Goal: Transaction & Acquisition: Purchase product/service

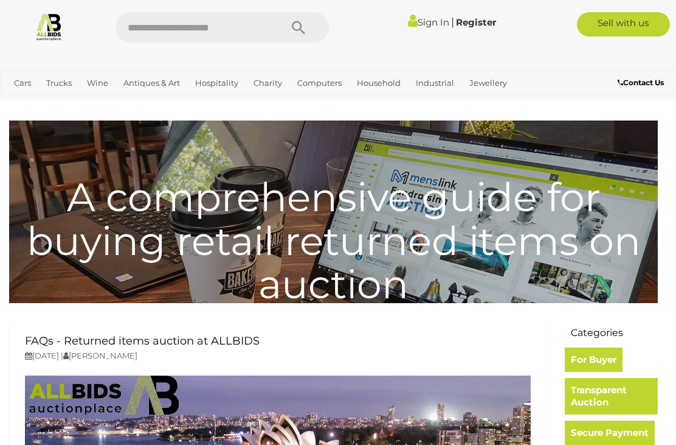
click at [0, 0] on link "Art" at bounding box center [0, 0] width 0 height 0
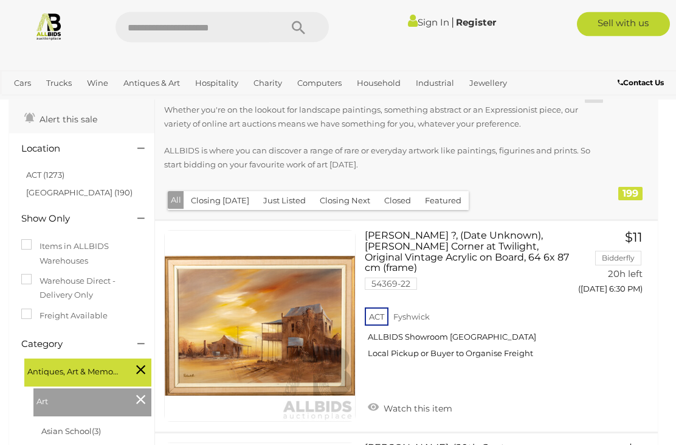
scroll to position [63, 0]
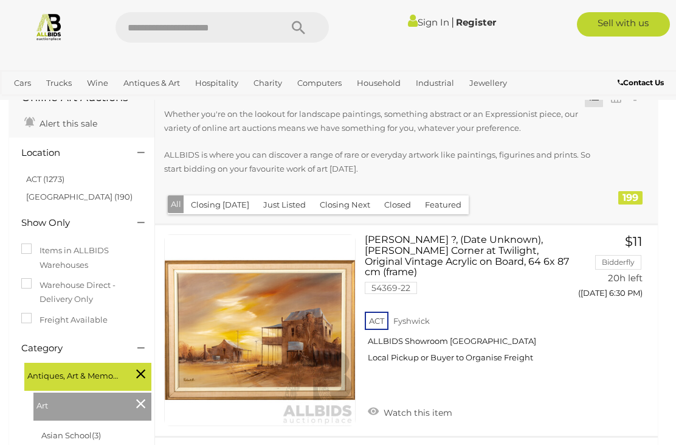
click at [36, 170] on li "ACT (1273)" at bounding box center [83, 179] width 118 height 18
click at [37, 174] on link "ACT (1273)" at bounding box center [45, 179] width 38 height 10
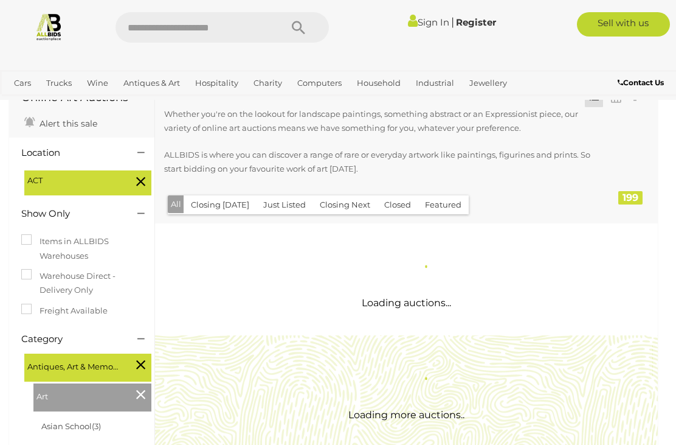
scroll to position [0, 0]
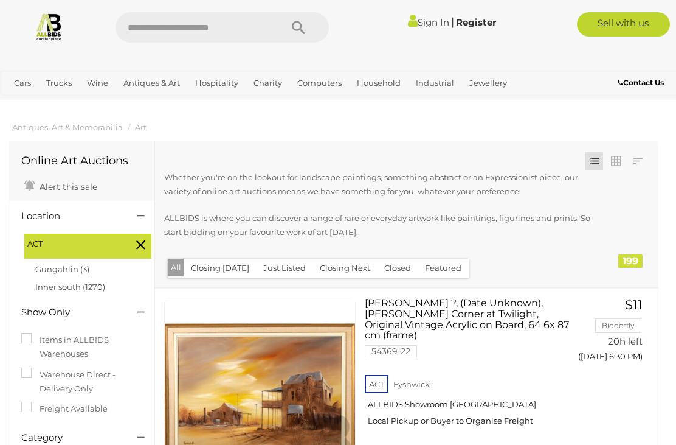
click at [227, 271] on button "Closing Today" at bounding box center [220, 267] width 73 height 19
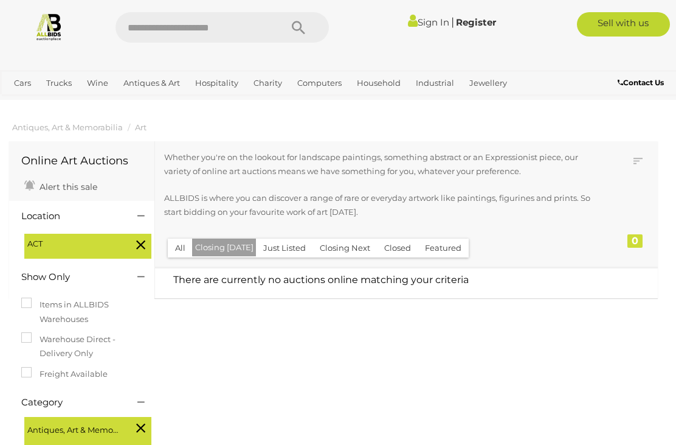
click at [324, 251] on button "Closing Next" at bounding box center [345, 247] width 65 height 19
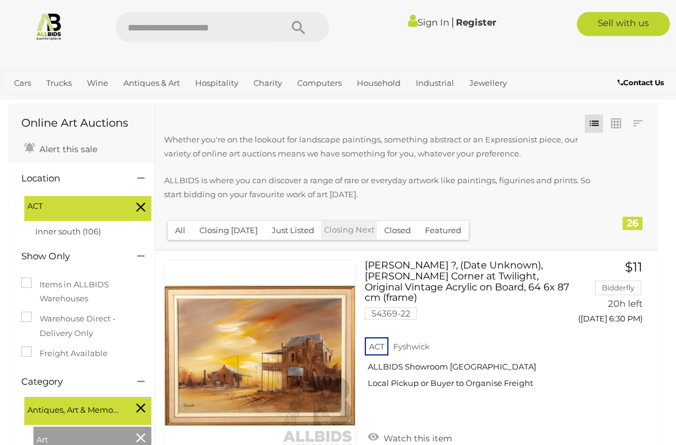
scroll to position [38, 0]
click at [0, 0] on link "Bangles" at bounding box center [0, 0] width 0 height 0
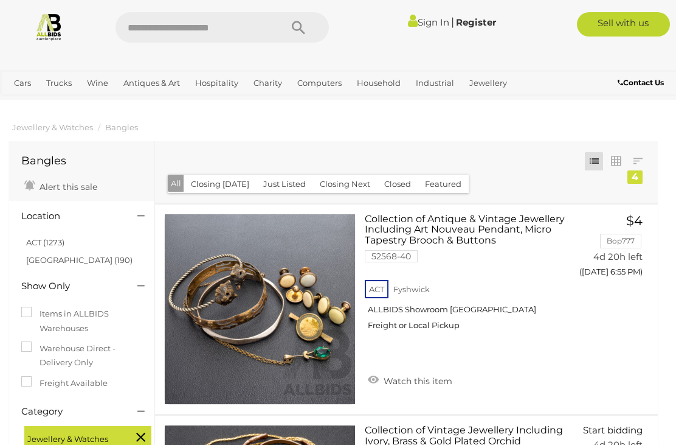
click at [51, 243] on link "ACT (1273)" at bounding box center [45, 242] width 38 height 10
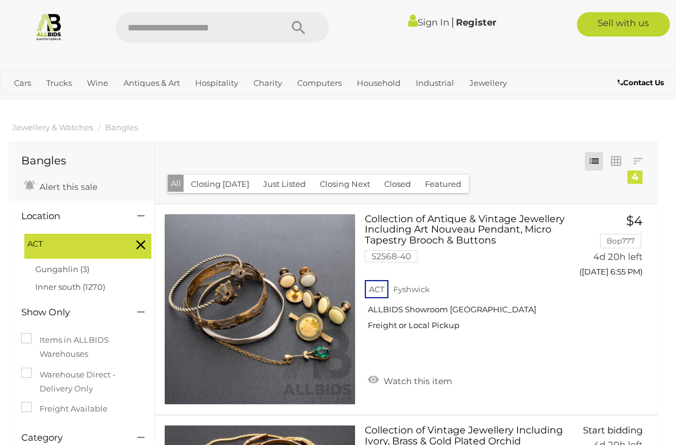
click at [0, 0] on link "Gemstones" at bounding box center [0, 0] width 0 height 0
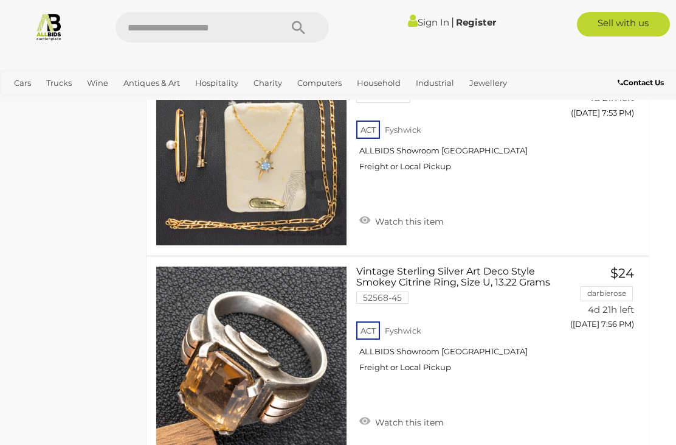
scroll to position [5860, 9]
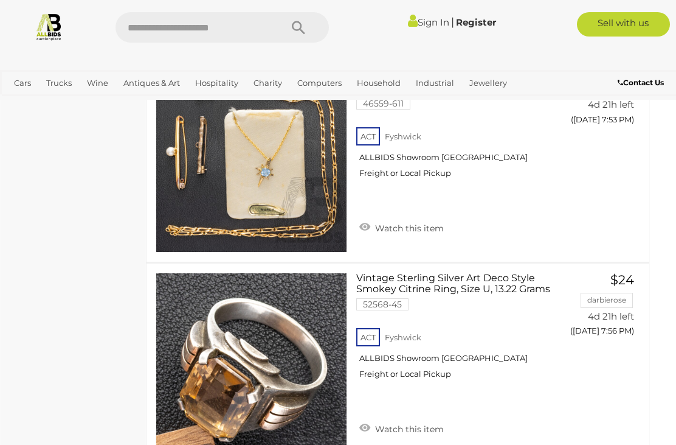
click at [493, 86] on link "Jewellery" at bounding box center [488, 83] width 47 height 20
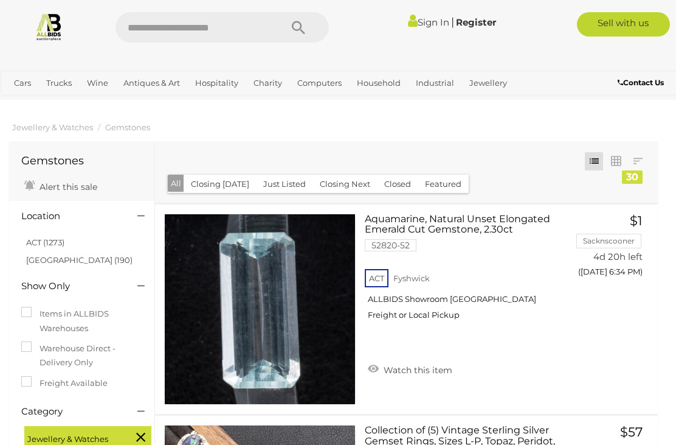
click at [0, 0] on link "Bracelets" at bounding box center [0, 0] width 0 height 0
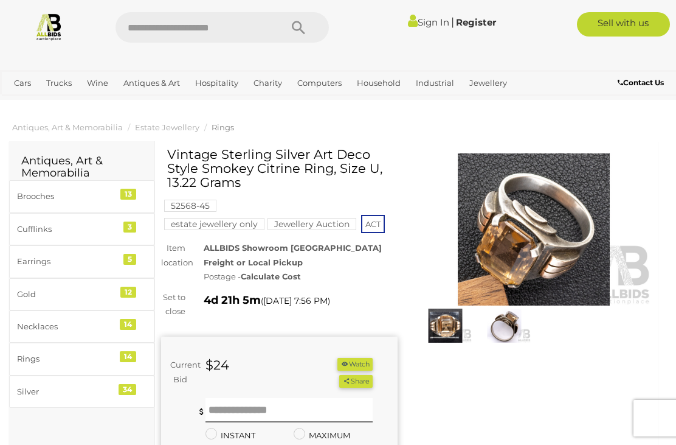
click at [516, 325] on img at bounding box center [504, 325] width 53 height 34
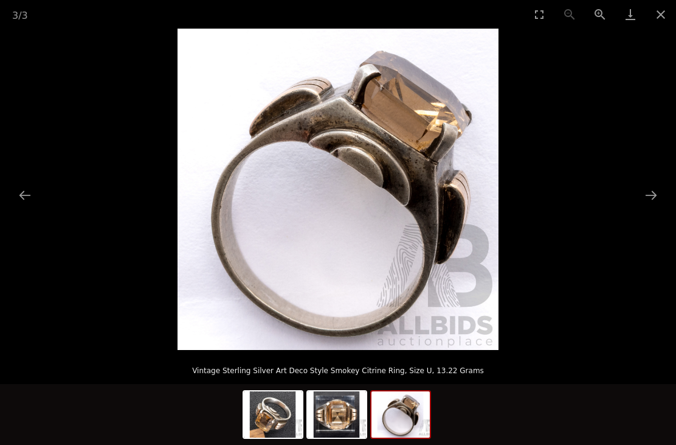
click at [418, 421] on img at bounding box center [401, 414] width 58 height 46
click at [330, 420] on img at bounding box center [337, 414] width 58 height 46
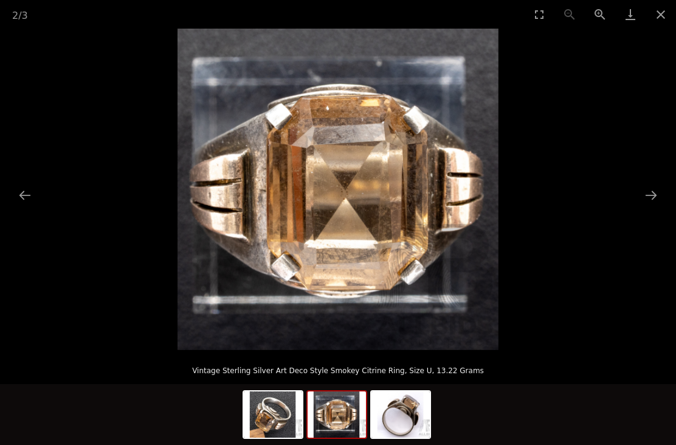
click at [270, 417] on img at bounding box center [273, 414] width 58 height 46
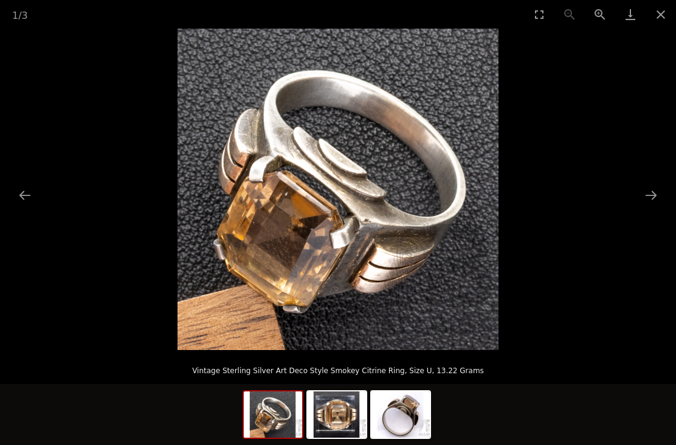
click at [325, 411] on img at bounding box center [337, 414] width 58 height 46
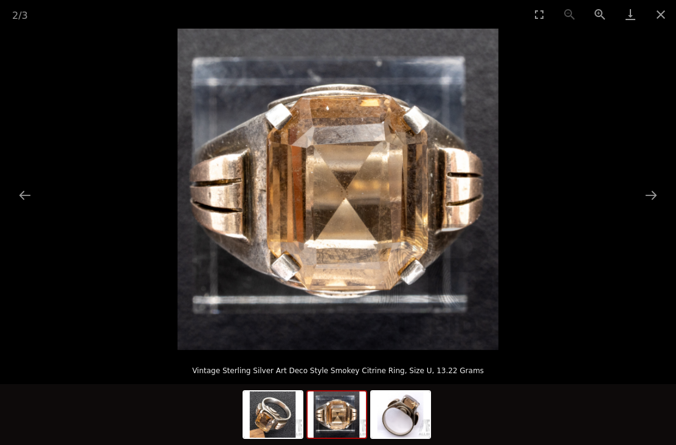
click at [386, 414] on img at bounding box center [401, 414] width 58 height 46
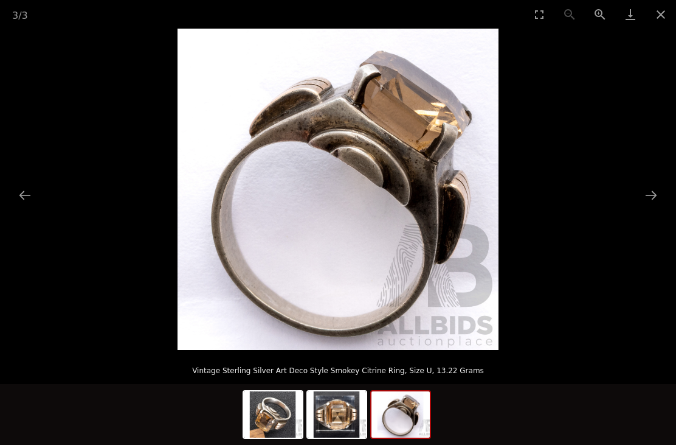
click at [656, 15] on button "Close gallery" at bounding box center [661, 14] width 30 height 29
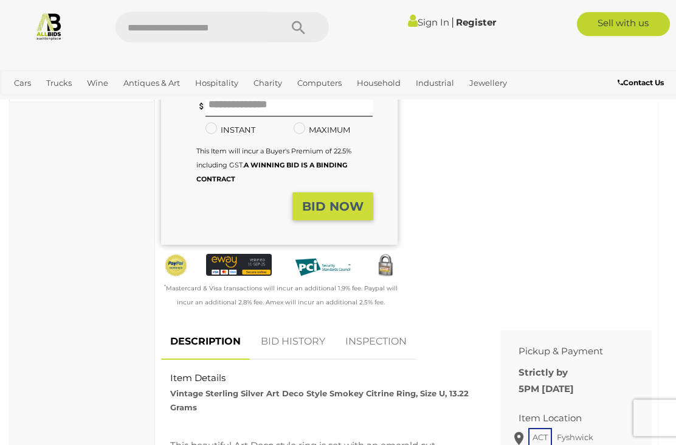
scroll to position [306, 0]
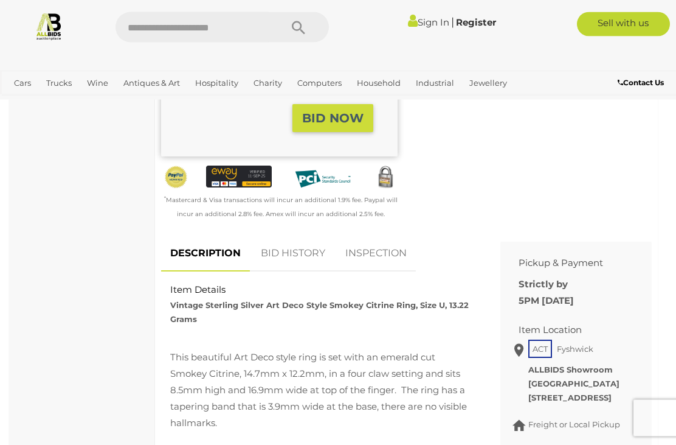
click at [322, 254] on link "BID HISTORY" at bounding box center [293, 254] width 83 height 36
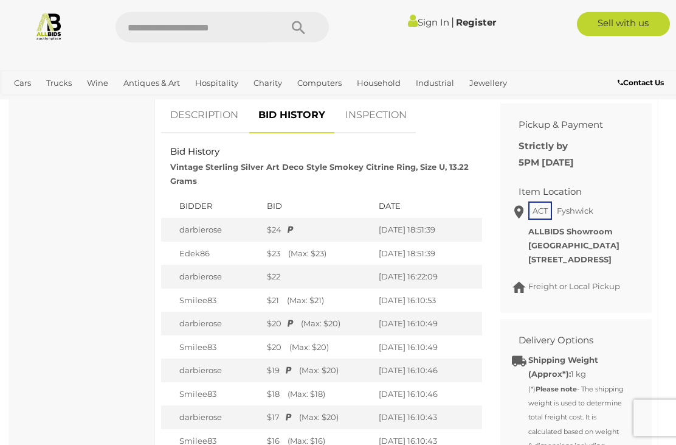
scroll to position [532, 0]
click at [283, 319] on icon at bounding box center [288, 323] width 12 height 8
click at [348, 317] on div "$20 Proxy bid - this amount was placed because this bidder has a higher maximum…" at bounding box center [317, 323] width 100 height 12
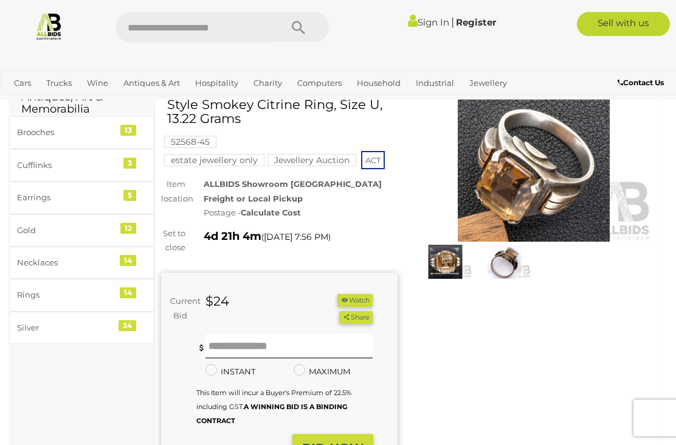
scroll to position [0, 0]
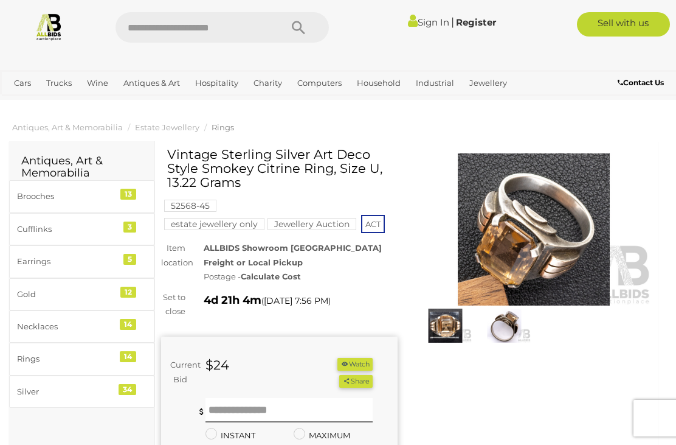
click at [0, 0] on link "View All Jewellery Auctions" at bounding box center [0, 0] width 0 height 0
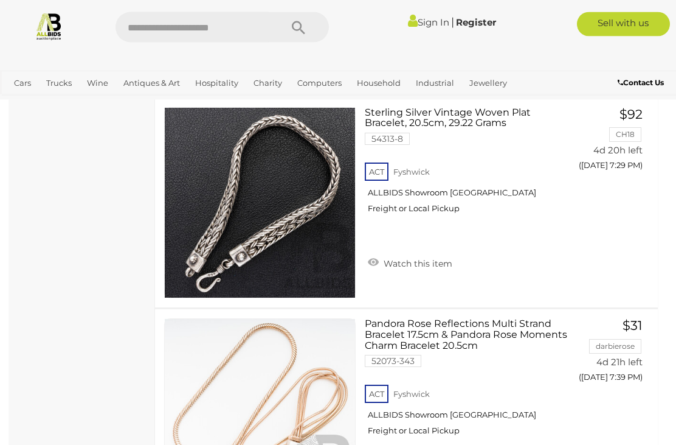
scroll to position [1587, 0]
click at [0, 0] on span "Auctions" at bounding box center [0, 0] width 0 height 0
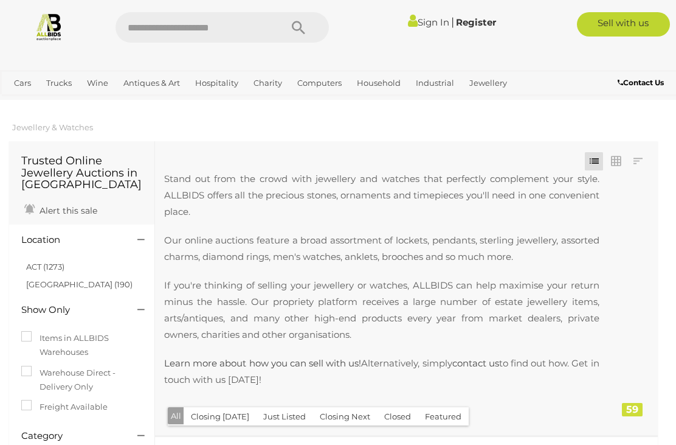
click at [54, 265] on link "ACT (1273)" at bounding box center [45, 267] width 38 height 10
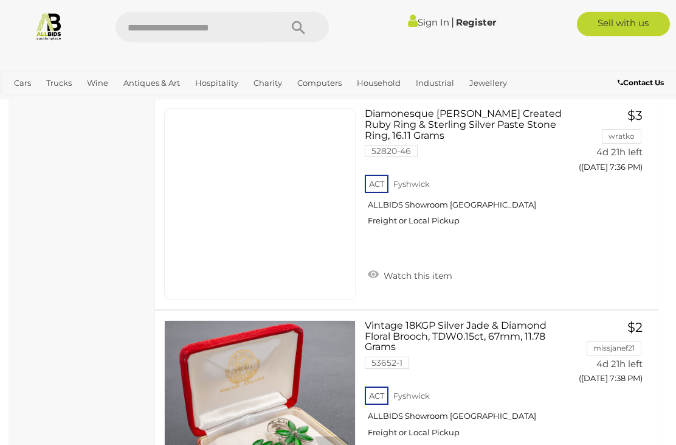
scroll to position [9004, 0]
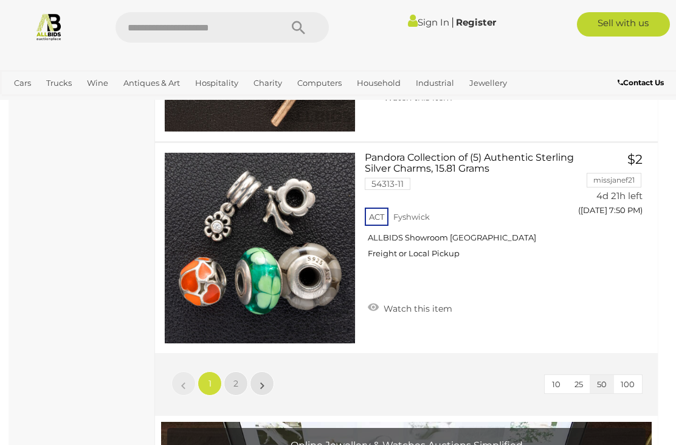
click at [234, 378] on span "2" at bounding box center [236, 383] width 5 height 11
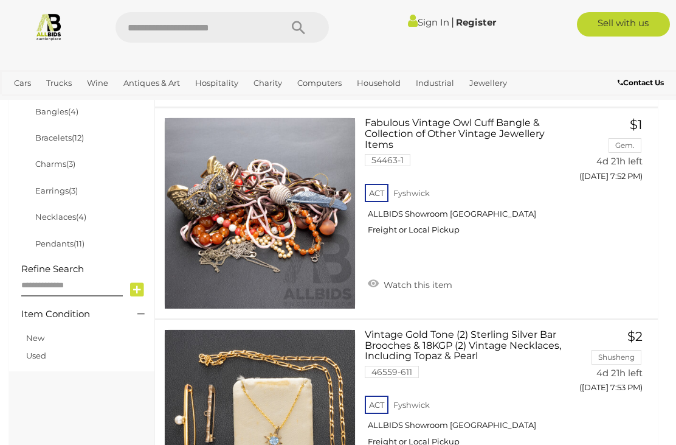
scroll to position [507, 0]
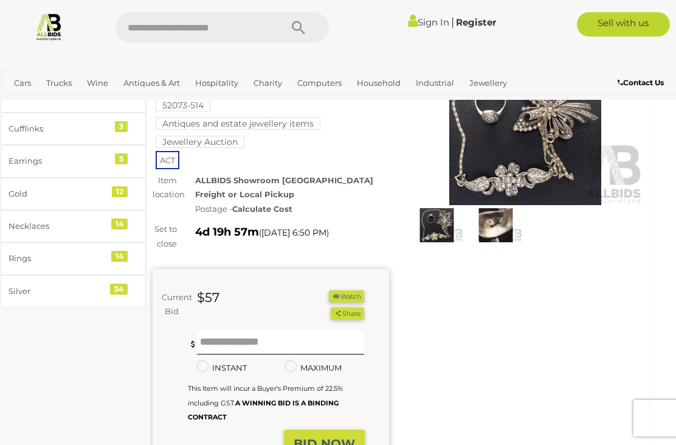
scroll to position [85, 9]
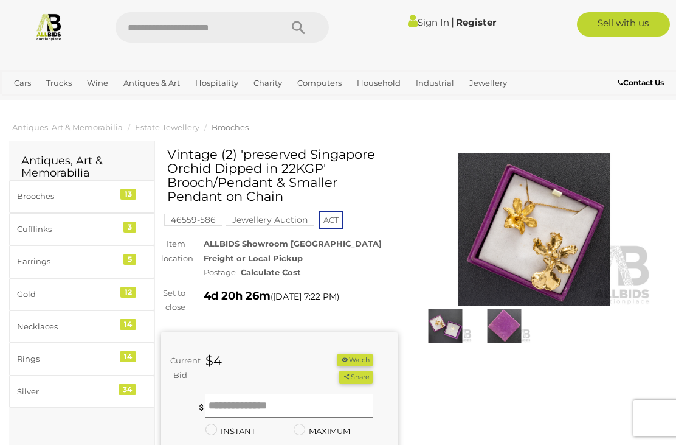
click at [506, 325] on img at bounding box center [504, 325] width 53 height 34
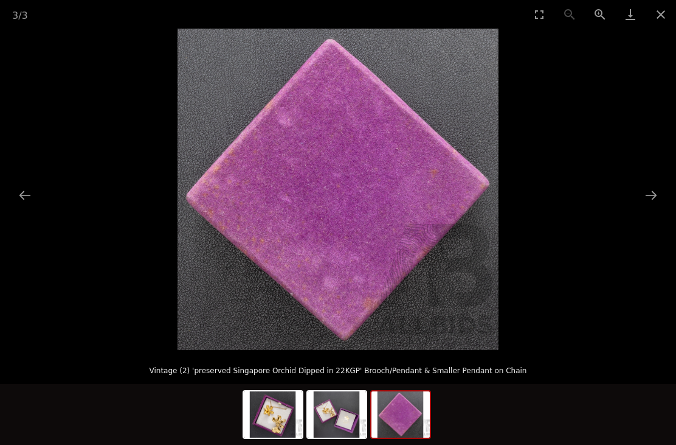
click at [651, 185] on button "Next slide" at bounding box center [652, 195] width 26 height 24
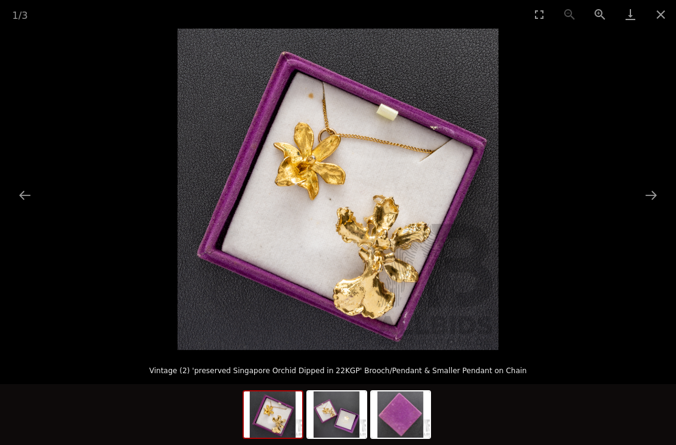
click at [651, 191] on button "Next slide" at bounding box center [652, 195] width 26 height 24
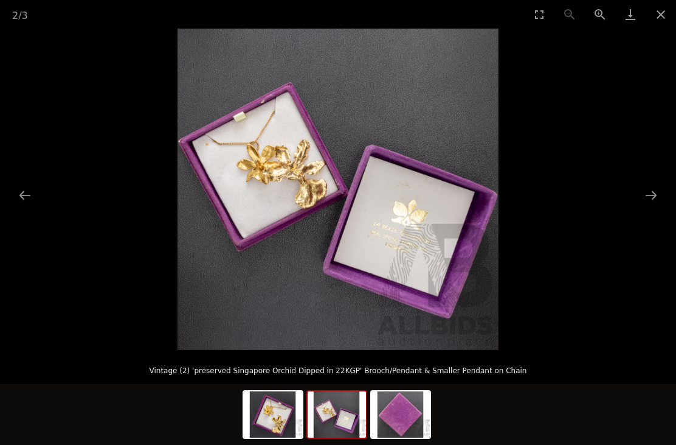
click at [650, 191] on button "Next slide" at bounding box center [652, 195] width 26 height 24
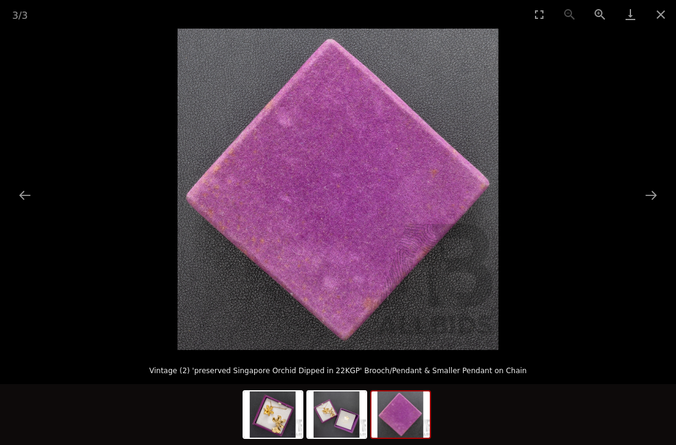
click at [654, 190] on button "Next slide" at bounding box center [652, 195] width 26 height 24
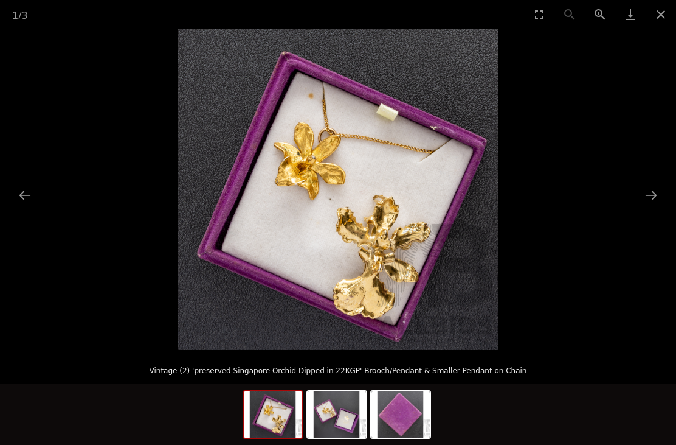
click at [651, 192] on button "Next slide" at bounding box center [652, 195] width 26 height 24
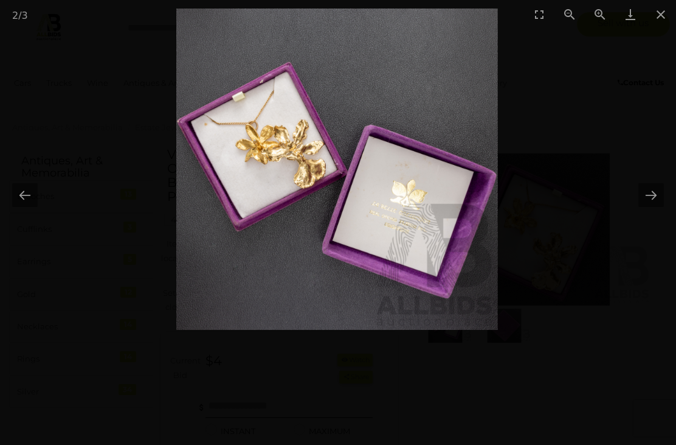
click at [657, 21] on button "Close gallery" at bounding box center [661, 14] width 30 height 29
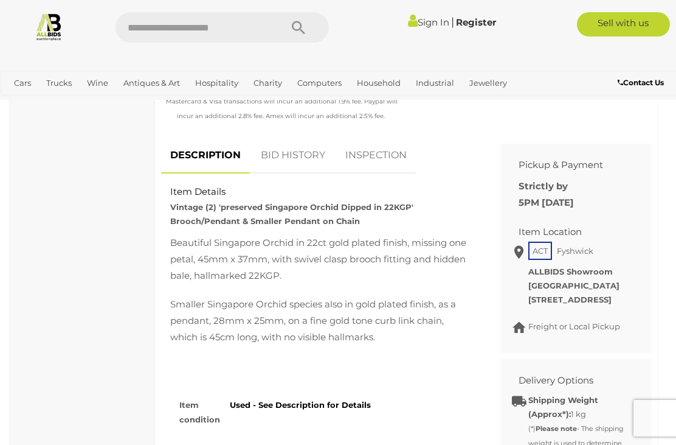
scroll to position [490, 0]
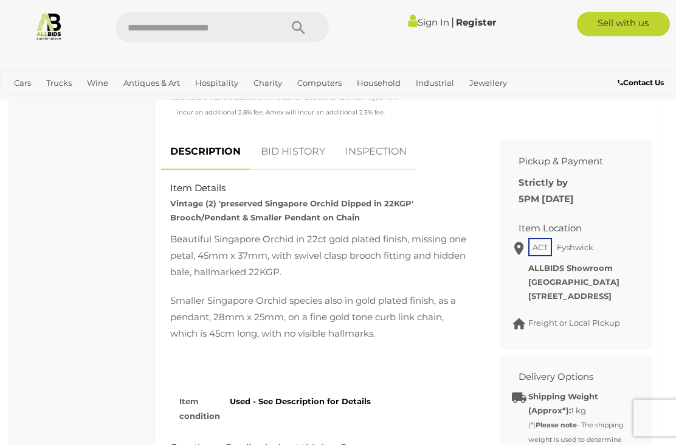
click at [318, 147] on link "BID HISTORY" at bounding box center [293, 152] width 83 height 36
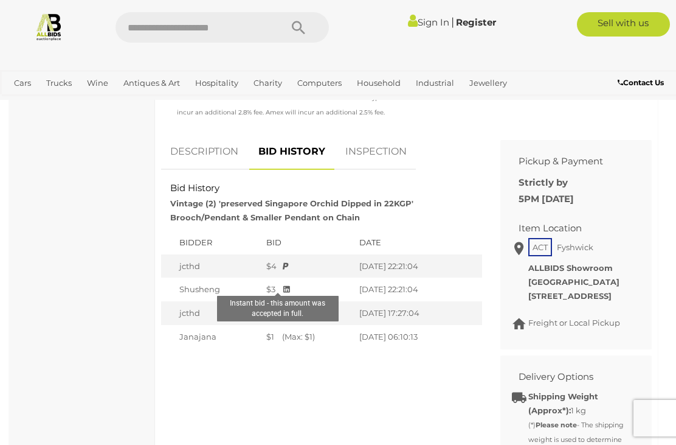
click at [280, 285] on icon at bounding box center [283, 289] width 13 height 8
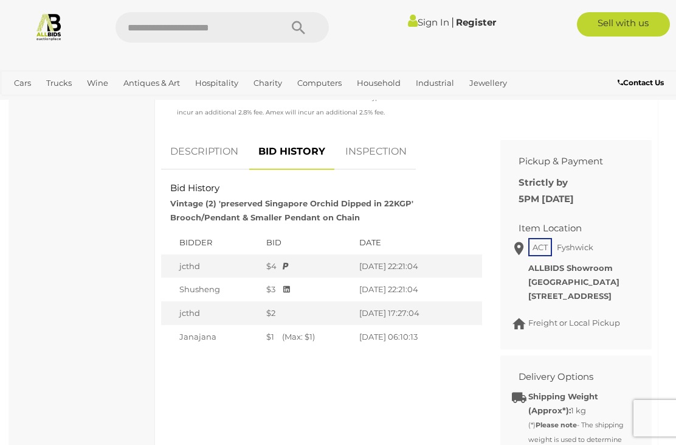
click at [330, 344] on td "$1 (Max: $1)" at bounding box center [306, 340] width 93 height 30
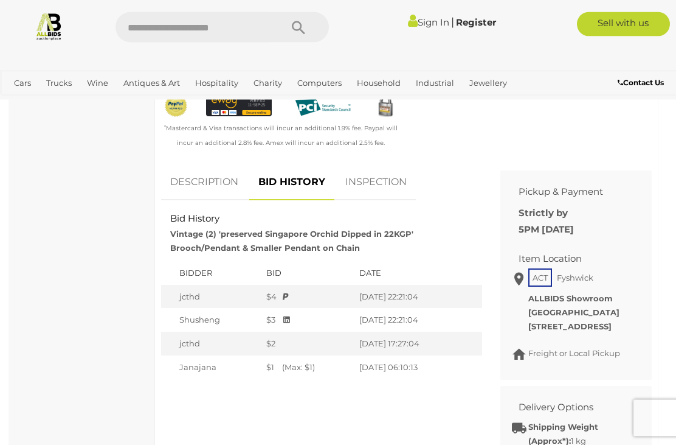
click at [387, 175] on link "INSPECTION" at bounding box center [376, 183] width 80 height 36
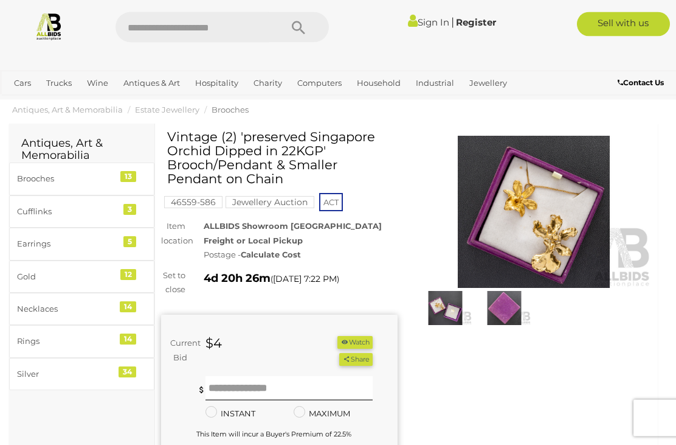
scroll to position [0, 0]
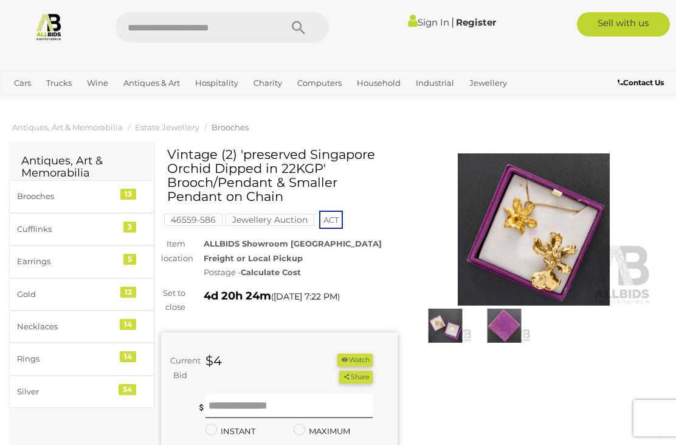
click at [485, 1] on div "Sign In |" at bounding box center [338, 23] width 676 height 46
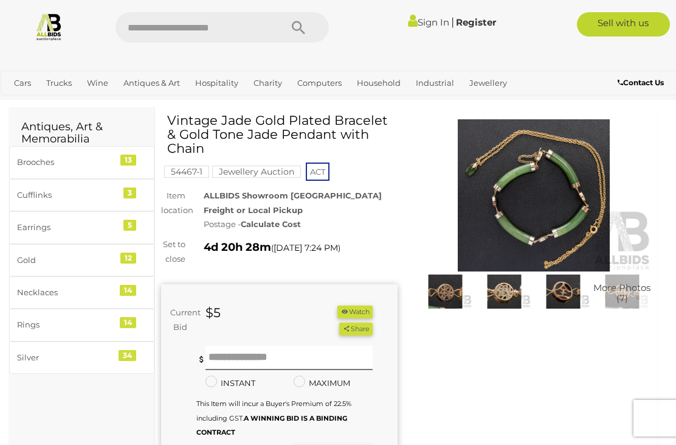
scroll to position [38, 0]
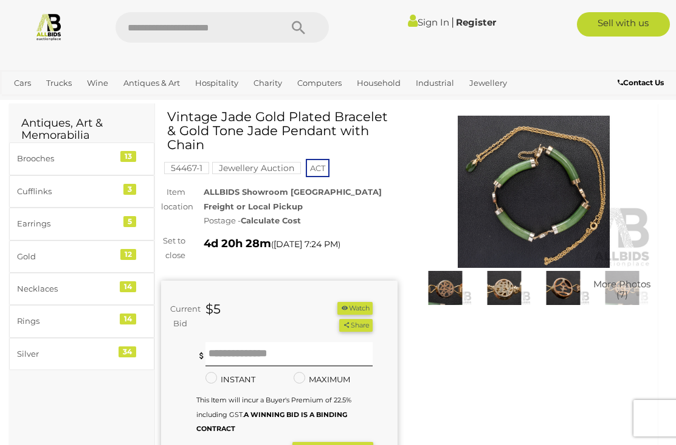
click at [446, 294] on img at bounding box center [445, 288] width 53 height 34
click at [486, 215] on img at bounding box center [534, 192] width 237 height 152
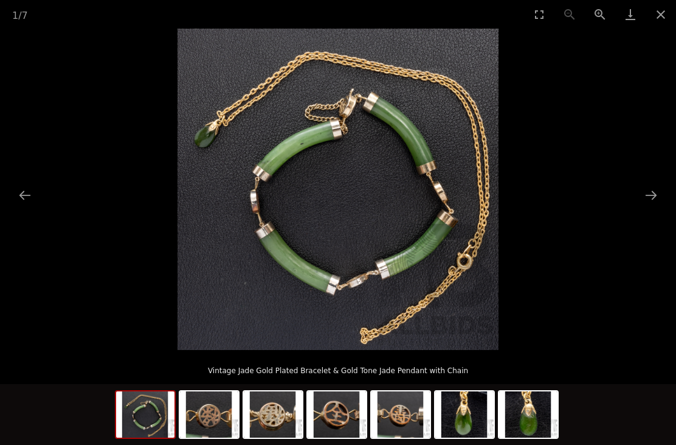
click at [657, 191] on button "Next slide" at bounding box center [652, 195] width 26 height 24
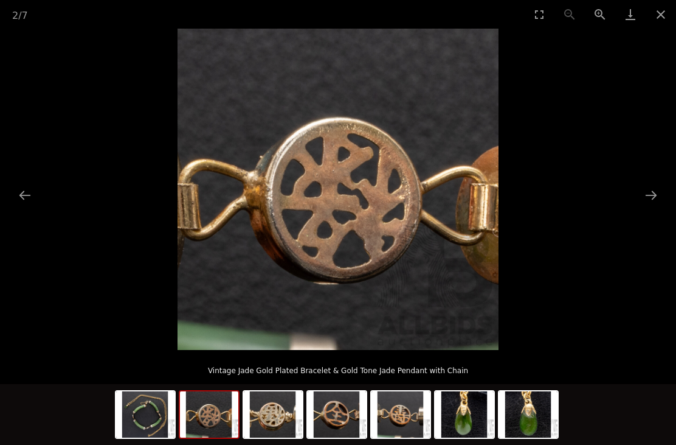
click at [653, 195] on button "Next slide" at bounding box center [652, 195] width 26 height 24
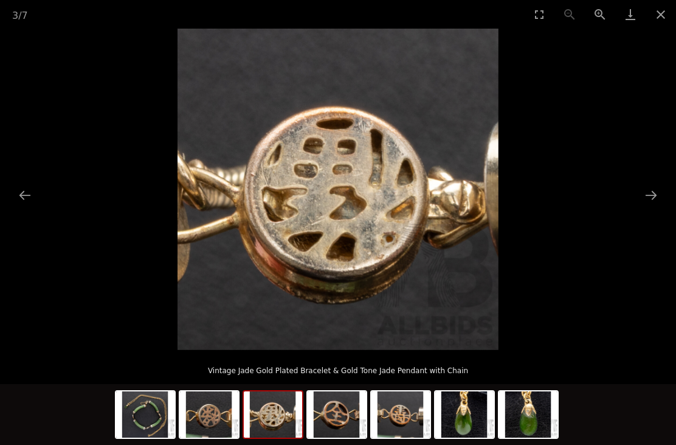
click at [650, 199] on button "Next slide" at bounding box center [652, 195] width 26 height 24
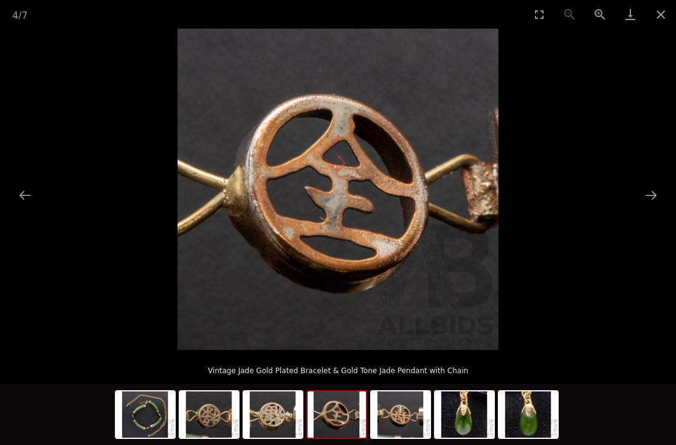
click at [647, 195] on button "Next slide" at bounding box center [652, 195] width 26 height 24
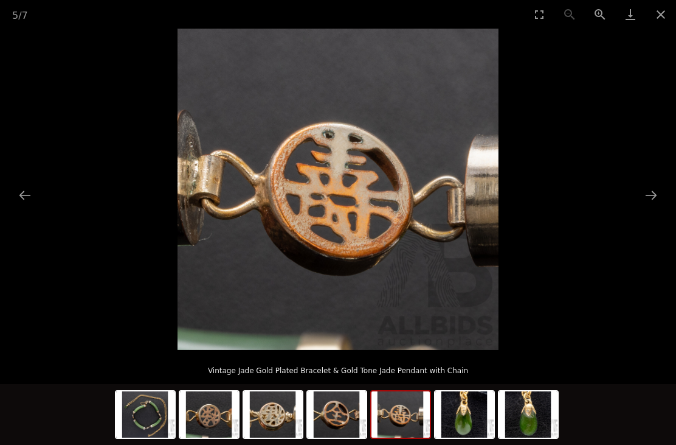
click at [645, 195] on button "Next slide" at bounding box center [652, 195] width 26 height 24
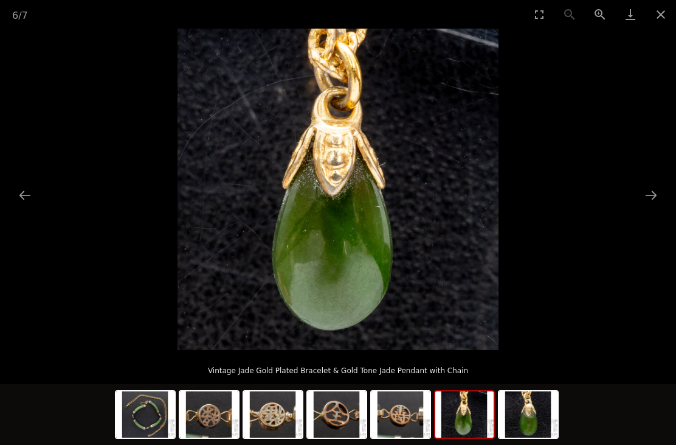
click at [645, 196] on button "Next slide" at bounding box center [652, 195] width 26 height 24
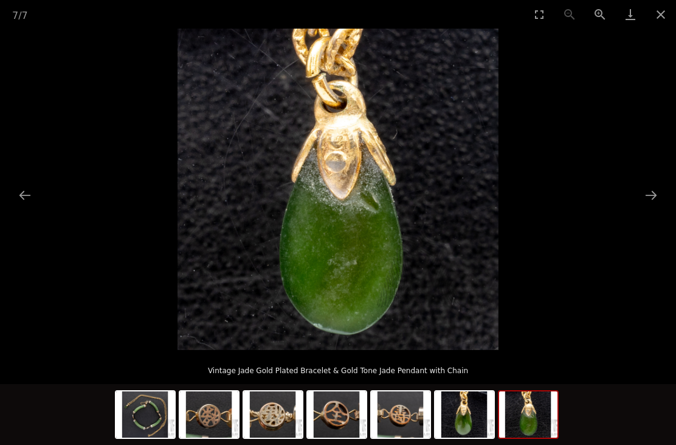
click at [643, 198] on button "Next slide" at bounding box center [652, 195] width 26 height 24
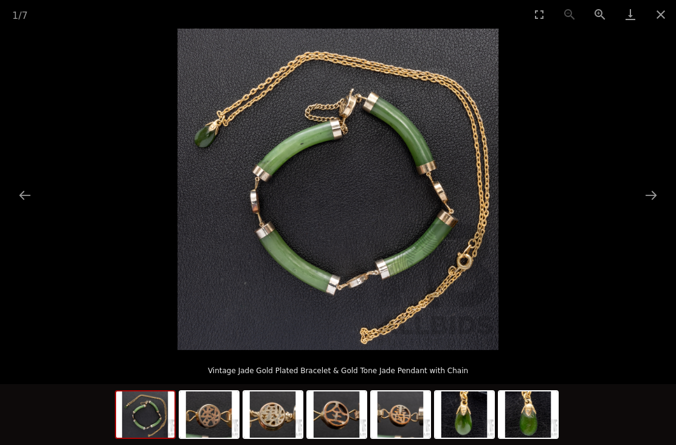
click at [645, 197] on button "Next slide" at bounding box center [652, 195] width 26 height 24
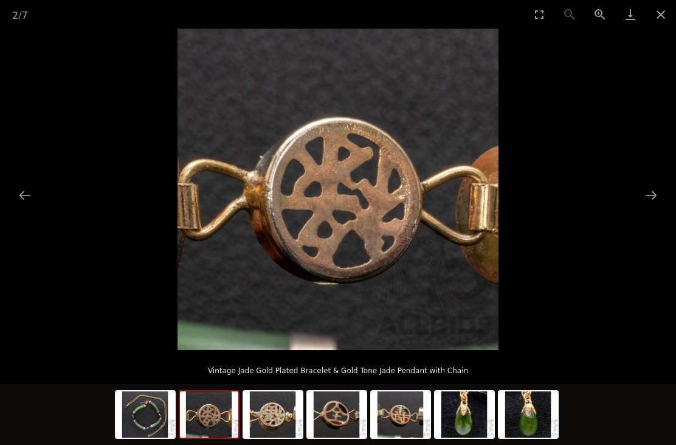
click at [642, 196] on button "Next slide" at bounding box center [652, 195] width 26 height 24
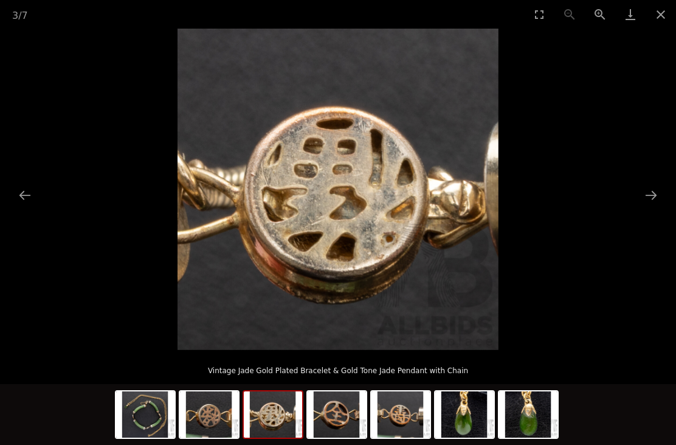
click at [657, 11] on button "Close gallery" at bounding box center [661, 14] width 30 height 29
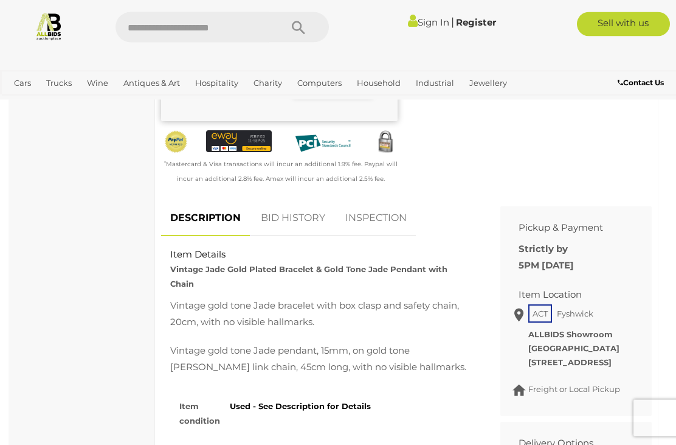
scroll to position [437, 0]
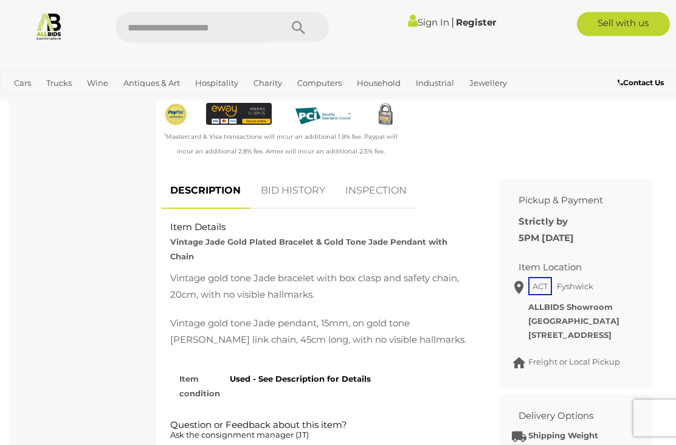
click at [274, 188] on link "BID HISTORY" at bounding box center [293, 191] width 83 height 36
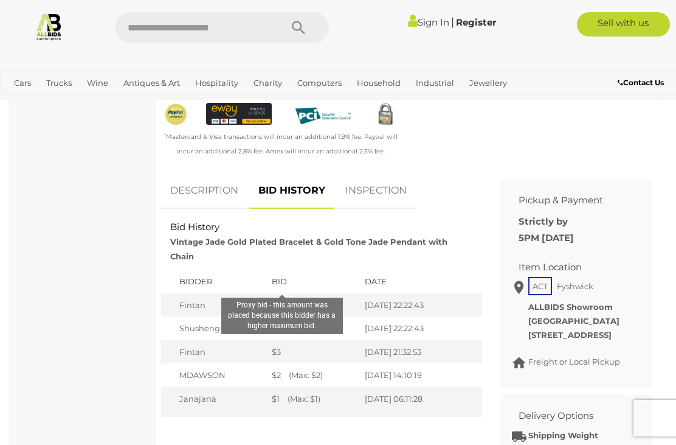
click at [284, 301] on icon at bounding box center [287, 305] width 12 height 8
click at [392, 237] on strong "Vintage Jade Gold Plated Bracelet & Gold Tone Jade Pendant with Chain" at bounding box center [308, 249] width 277 height 24
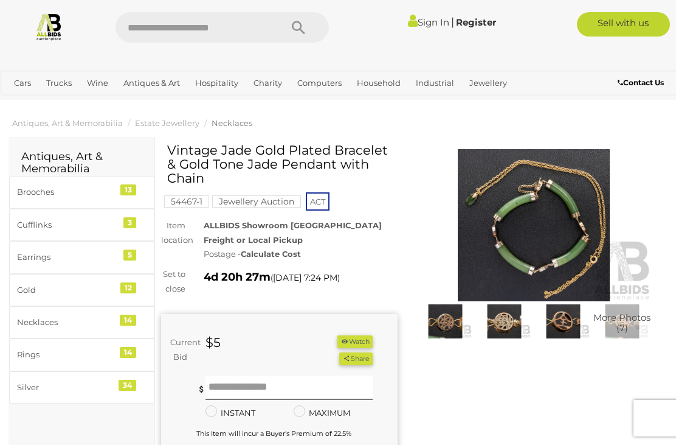
scroll to position [0, 0]
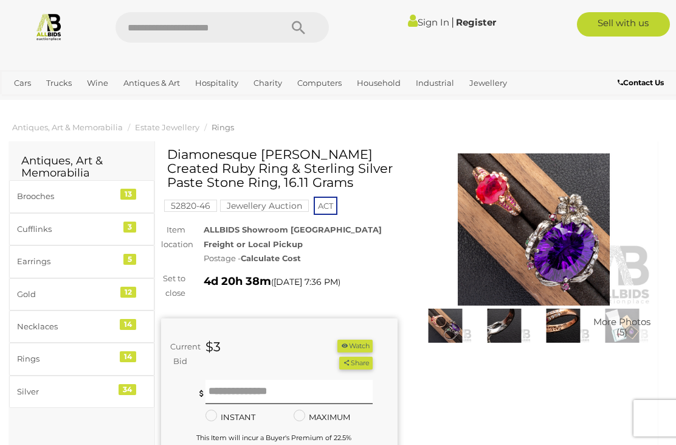
click at [518, 245] on img at bounding box center [534, 229] width 237 height 152
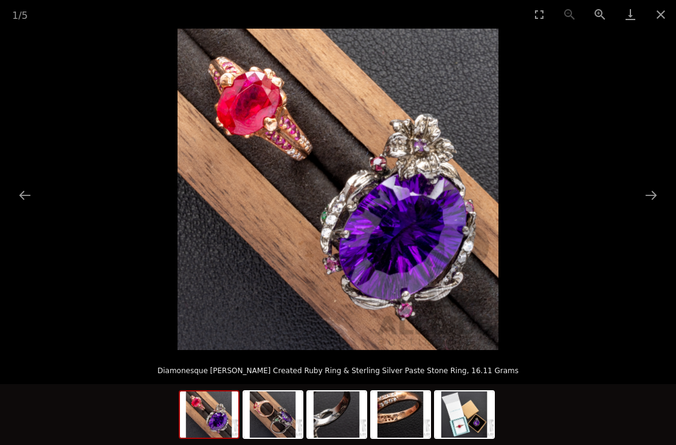
click at [660, 191] on button "Next slide" at bounding box center [652, 195] width 26 height 24
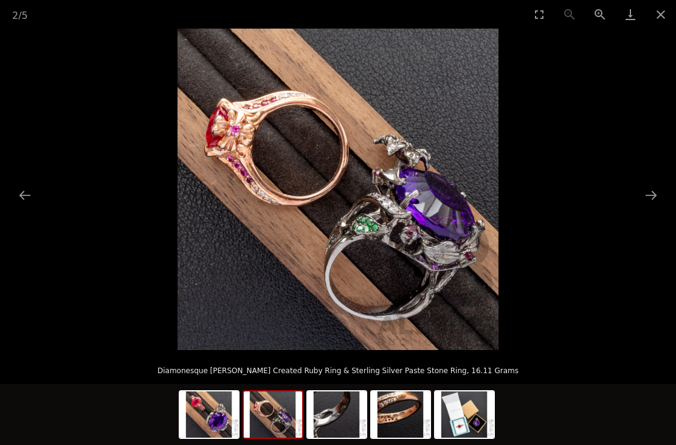
click at [655, 192] on button "Next slide" at bounding box center [652, 195] width 26 height 24
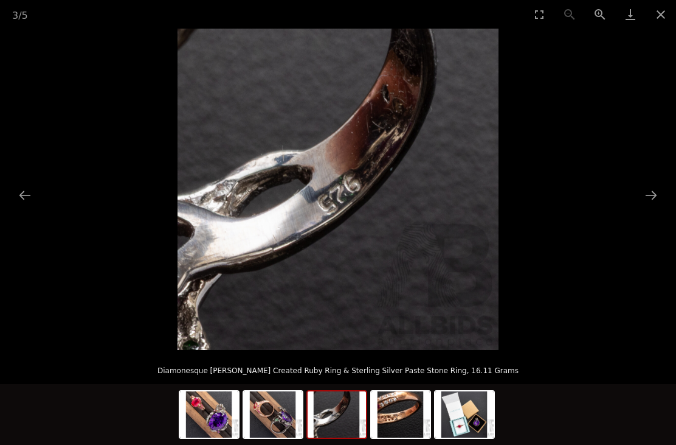
click at [659, 188] on button "Next slide" at bounding box center [652, 195] width 26 height 24
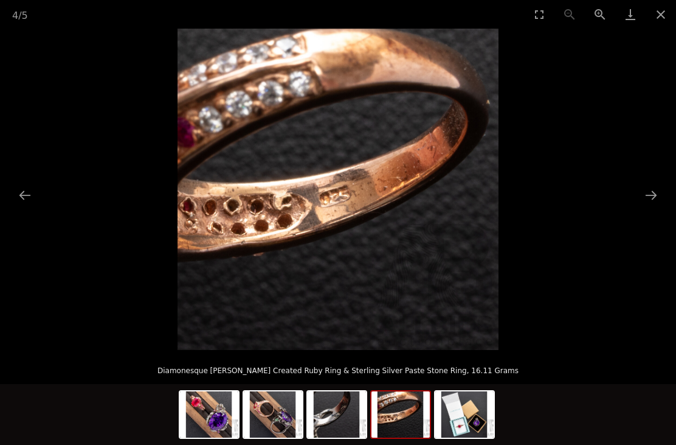
click at [653, 192] on button "Next slide" at bounding box center [652, 195] width 26 height 24
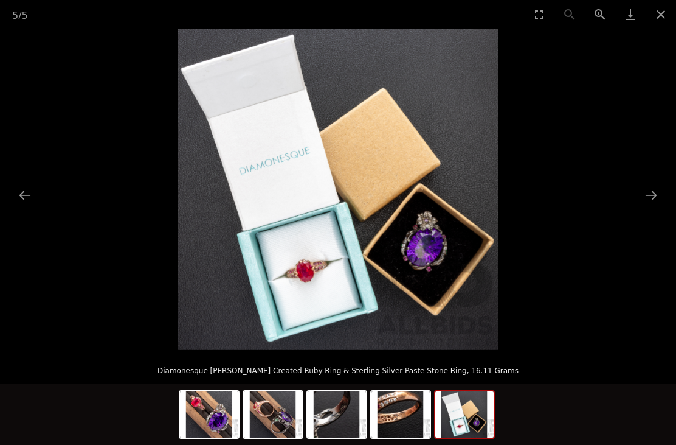
click at [656, 190] on button "Next slide" at bounding box center [652, 195] width 26 height 24
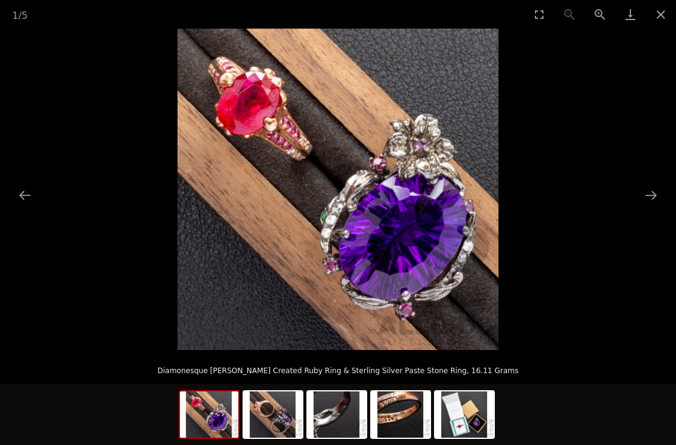
click at [648, 23] on button "Close gallery" at bounding box center [661, 14] width 30 height 29
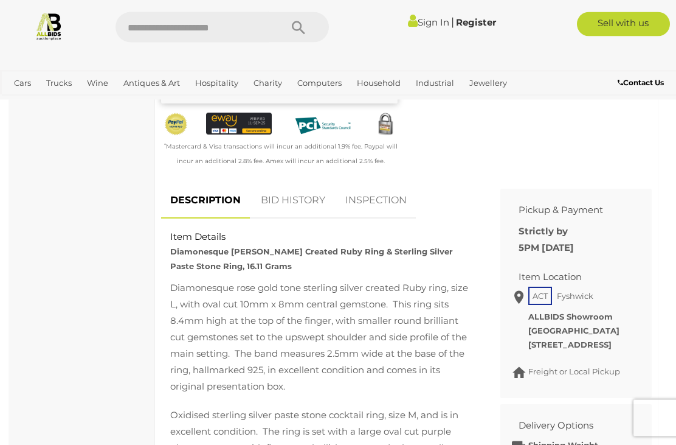
scroll to position [435, 0]
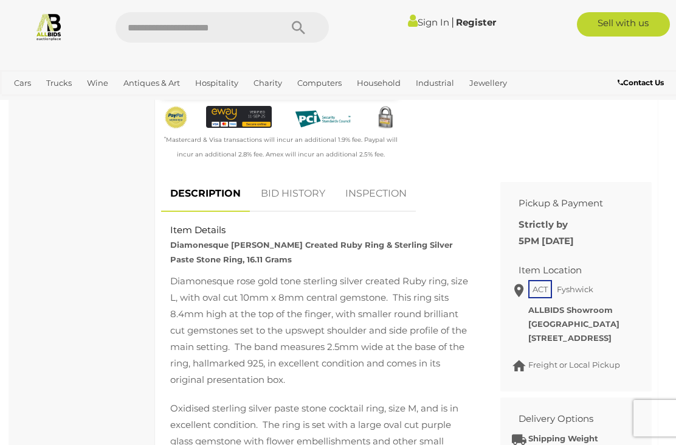
click at [325, 195] on link "BID HISTORY" at bounding box center [293, 194] width 83 height 36
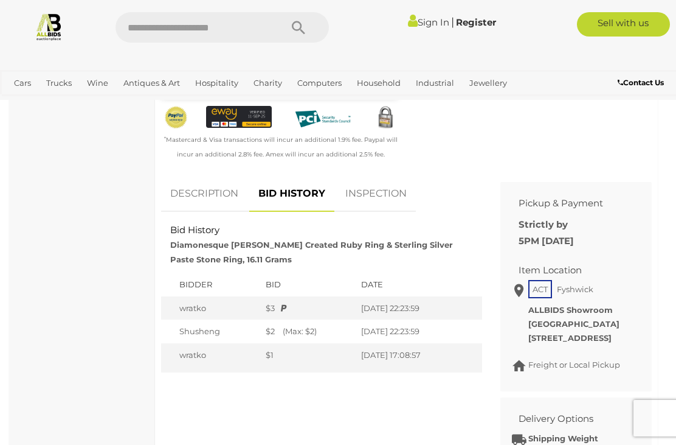
click at [382, 185] on link "INSPECTION" at bounding box center [376, 194] width 80 height 36
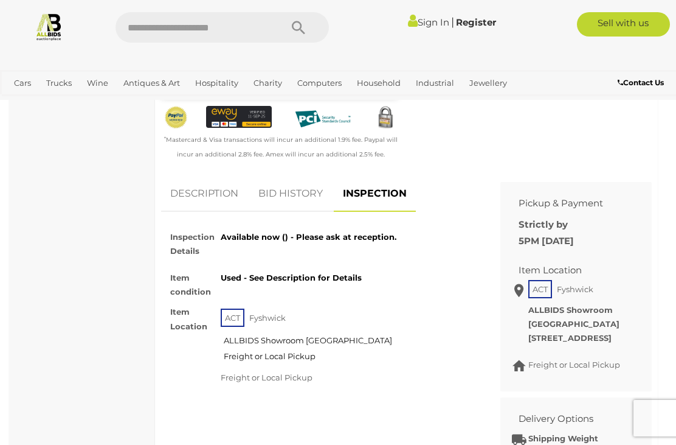
click at [305, 193] on link "BID HISTORY" at bounding box center [290, 194] width 83 height 36
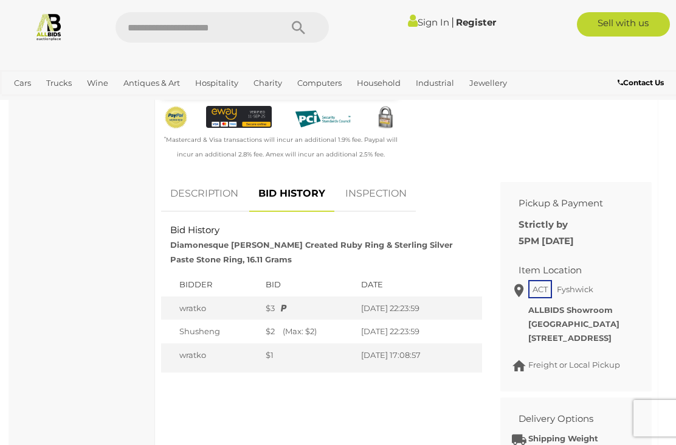
click at [224, 182] on link "DESCRIPTION" at bounding box center [204, 194] width 86 height 36
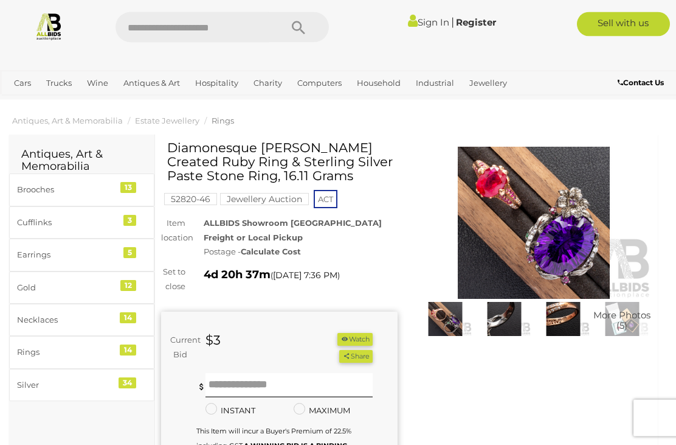
scroll to position [0, 0]
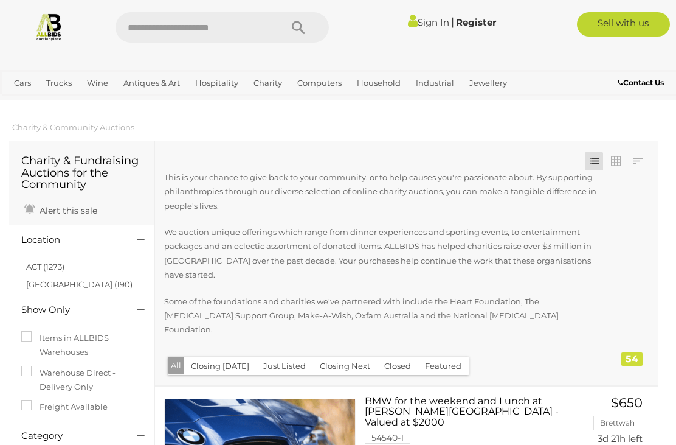
click at [0, 0] on link "Estate Jewellery" at bounding box center [0, 0] width 0 height 0
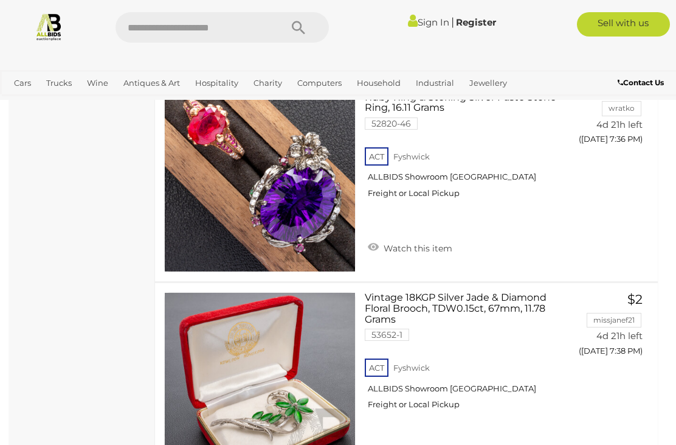
scroll to position [10068, 0]
click at [168, 81] on link "Antiques & Art" at bounding box center [152, 83] width 66 height 20
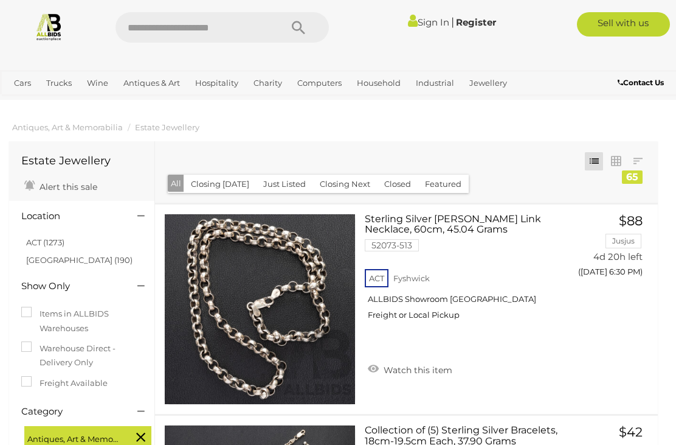
click at [0, 0] on link "Pop Culture Collectables" at bounding box center [0, 0] width 0 height 0
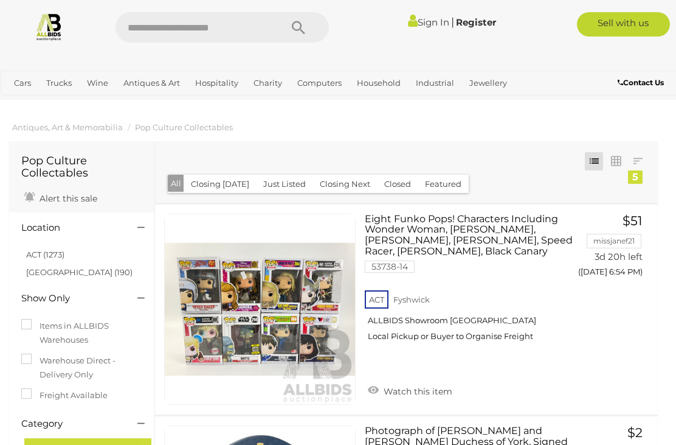
click at [52, 254] on link "ACT (1273)" at bounding box center [45, 254] width 38 height 10
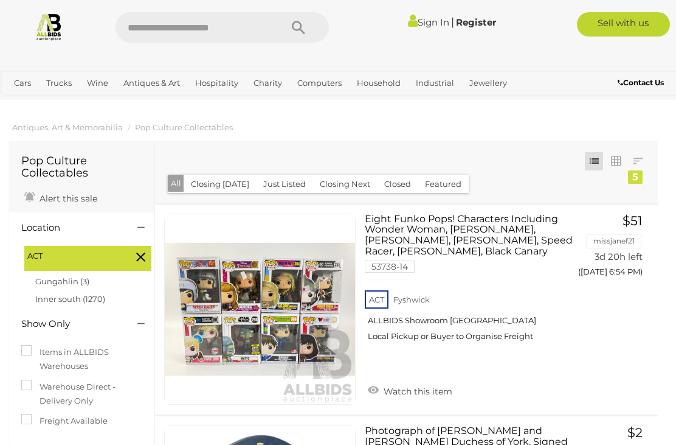
click at [0, 0] on link "Antiques & Vintage" at bounding box center [0, 0] width 0 height 0
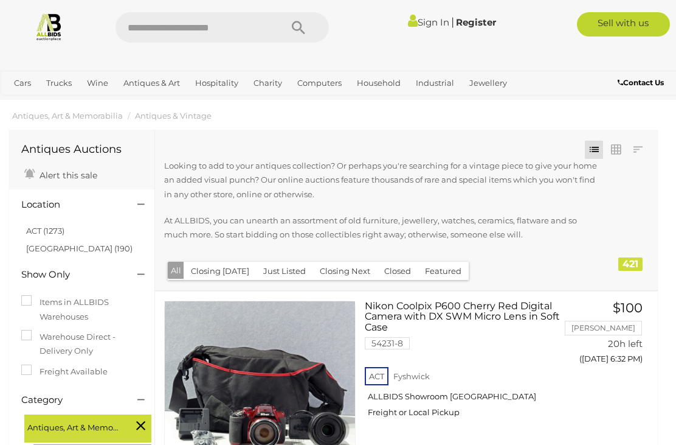
scroll to position [20, 0]
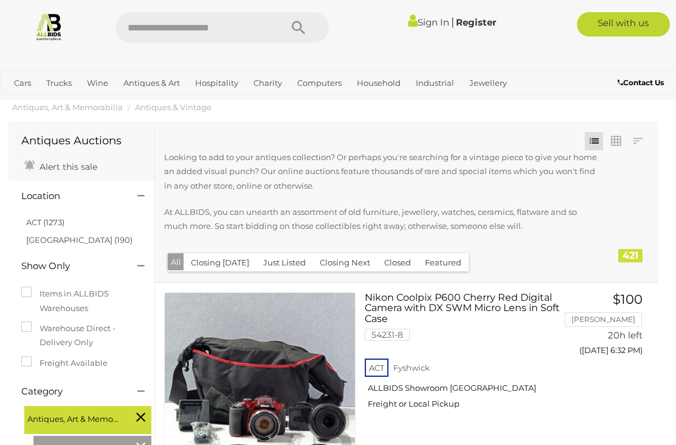
click at [57, 219] on link "ACT (1273)" at bounding box center [45, 222] width 38 height 10
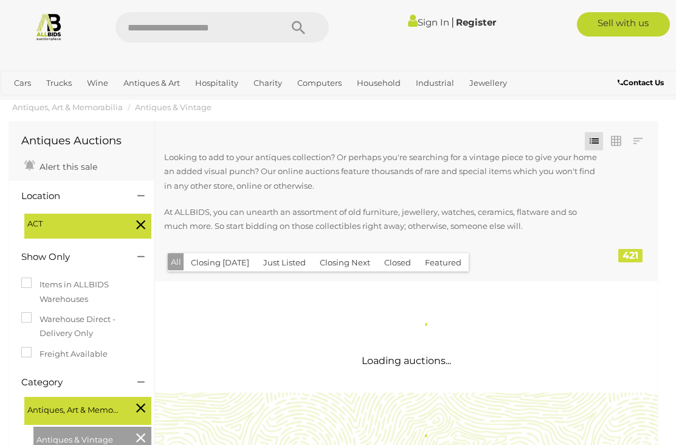
scroll to position [0, 0]
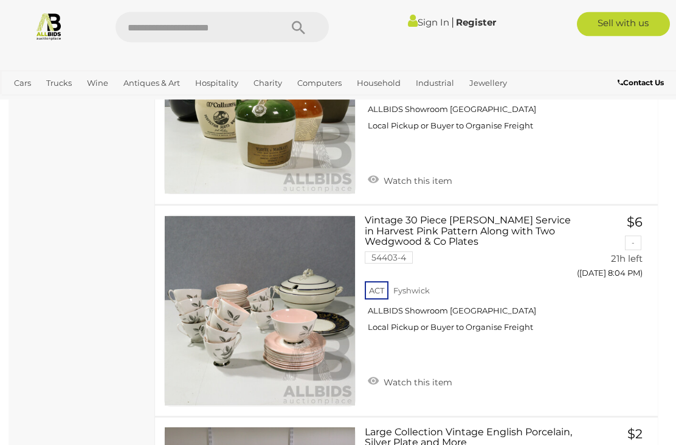
scroll to position [5185, 0]
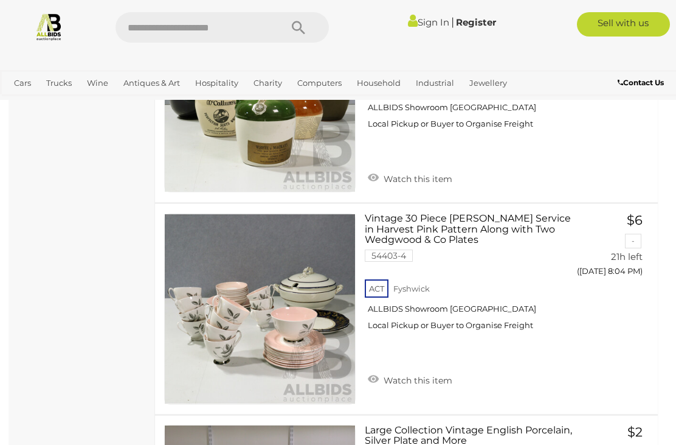
click at [0, 0] on link "Curios & Collectibles" at bounding box center [0, 0] width 0 height 0
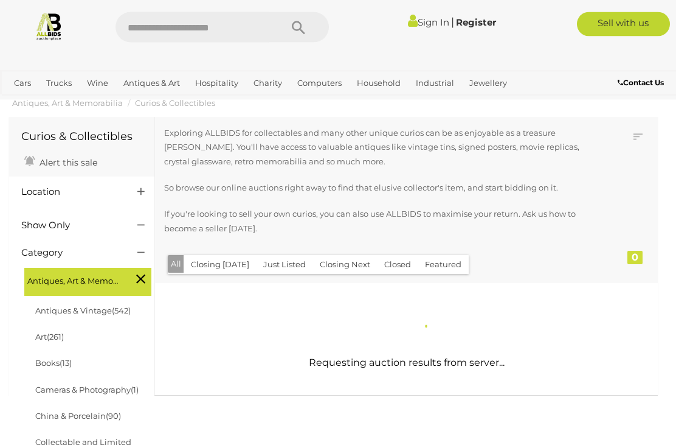
scroll to position [29, 0]
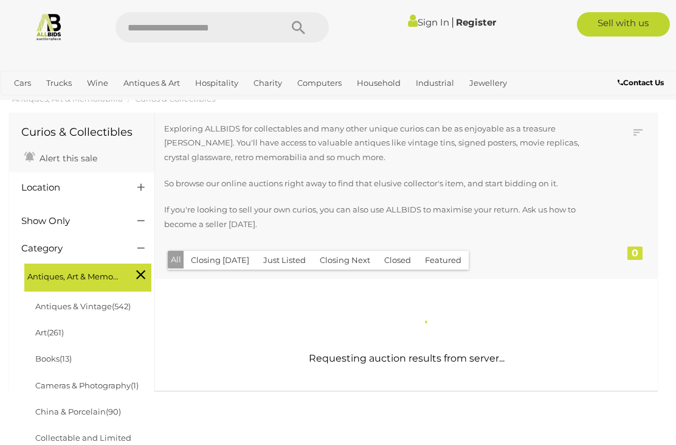
click at [472, 2] on div "Sign In |" at bounding box center [338, 23] width 676 height 46
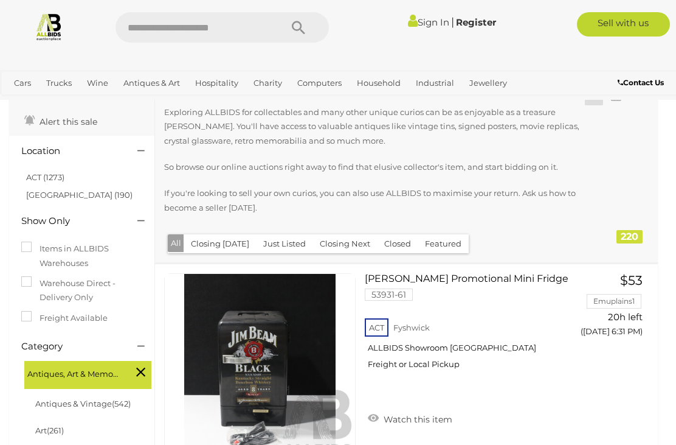
scroll to position [68, 0]
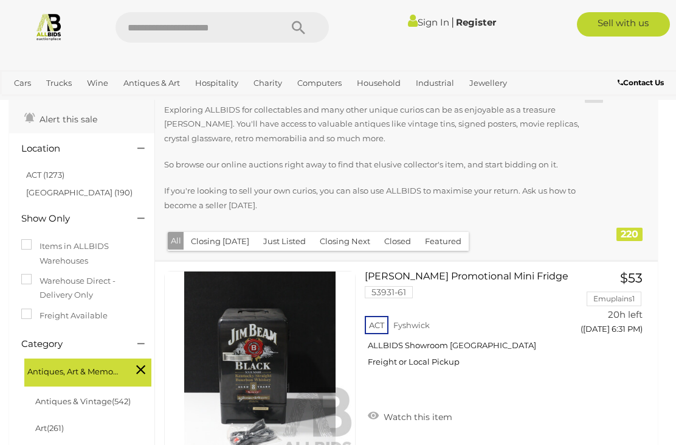
click at [359, 192] on p "If you're looking to sell your own curios, you can also use ALLBIDS to maximise…" at bounding box center [381, 198] width 435 height 29
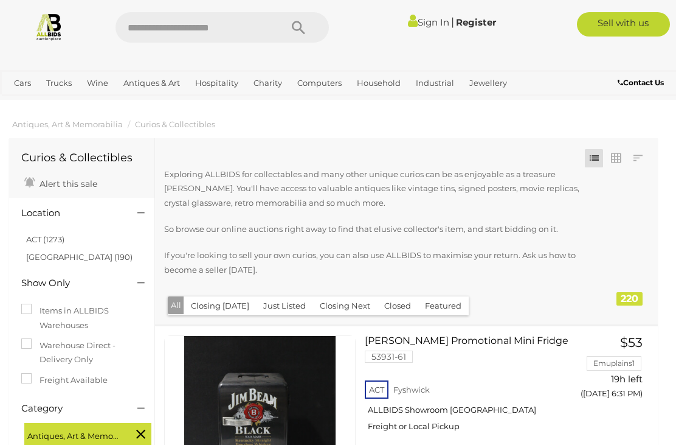
scroll to position [0, 0]
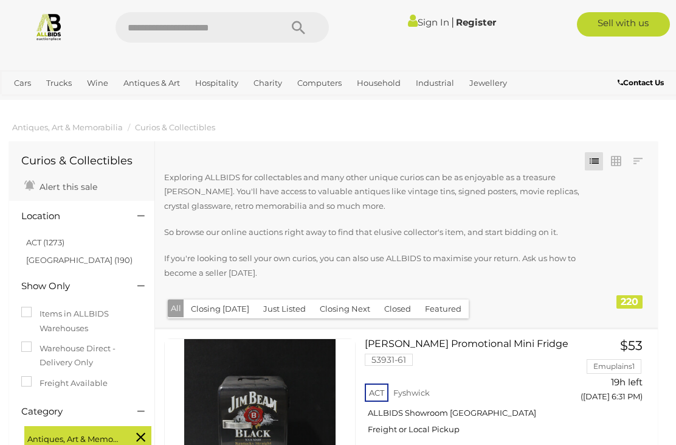
click at [0, 0] on link "Fashion & Beauty" at bounding box center [0, 0] width 0 height 0
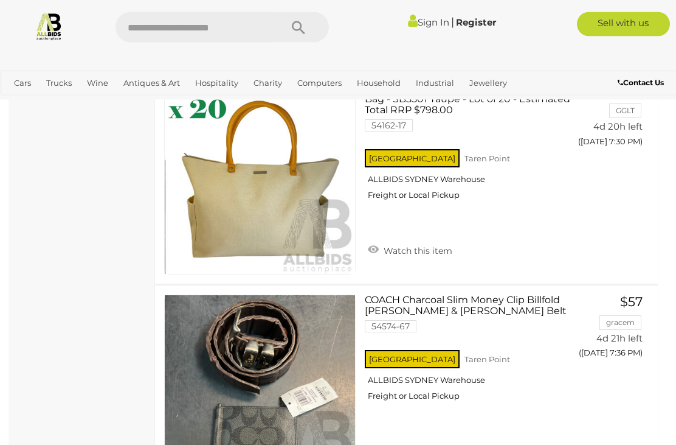
scroll to position [1523, 0]
click at [0, 0] on link "View All Jewellery Auctions" at bounding box center [0, 0] width 0 height 0
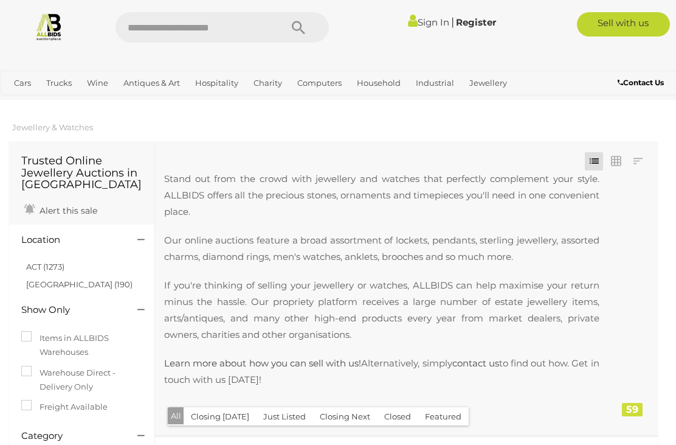
click at [0, 0] on link "Gemstones" at bounding box center [0, 0] width 0 height 0
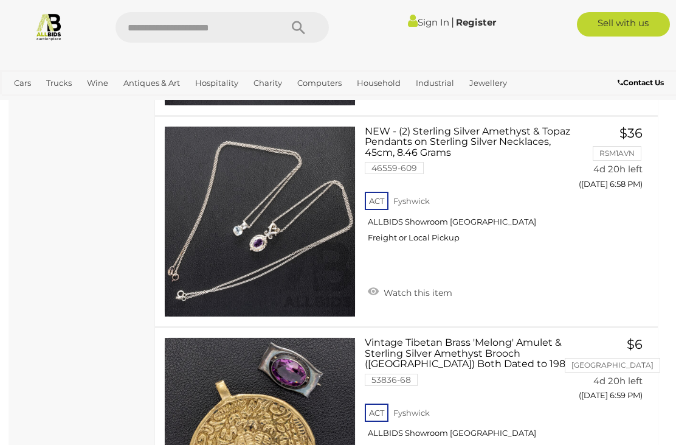
scroll to position [2107, 0]
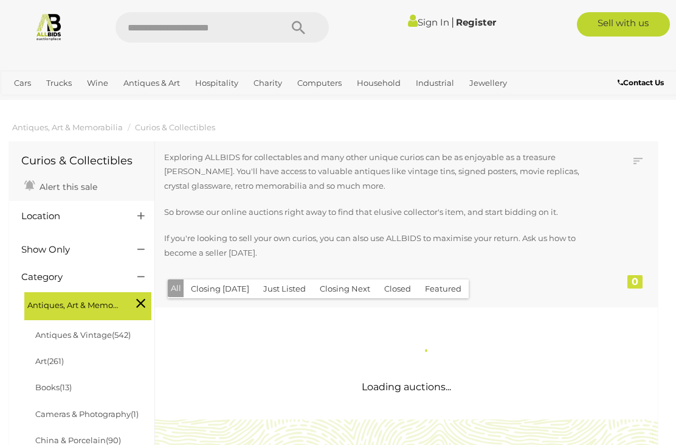
scroll to position [68, 0]
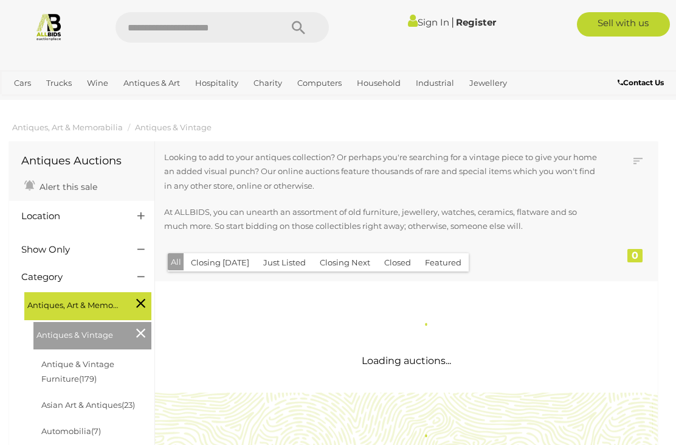
scroll to position [1053, 0]
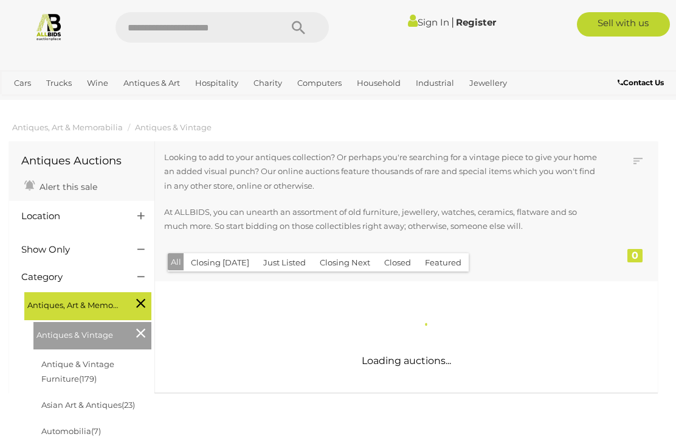
scroll to position [112, 0]
